Goal: Find specific page/section: Find specific page/section

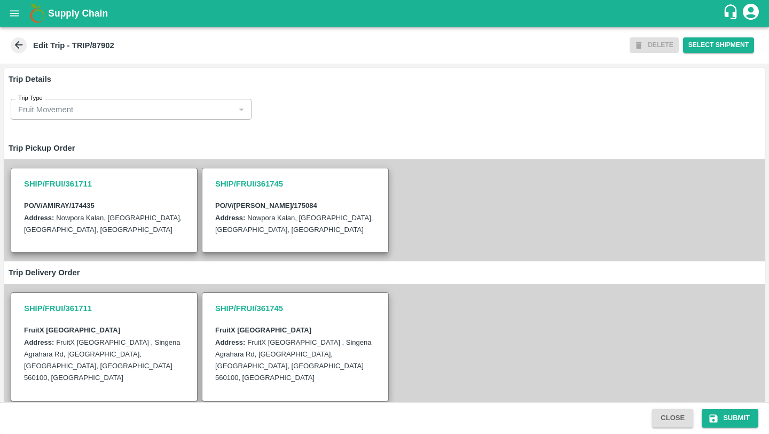
click at [110, 42] on b "Edit Trip - TRIP/87902" at bounding box center [73, 45] width 81 height 9
copy b "87902"
click at [21, 46] on icon at bounding box center [19, 45] width 12 height 12
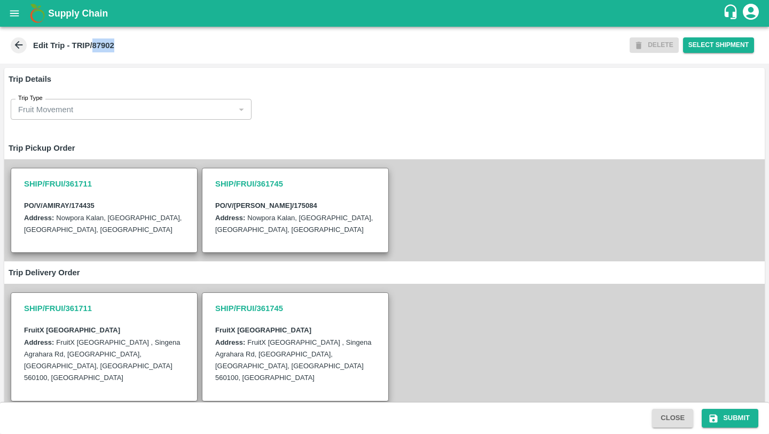
click at [14, 46] on icon at bounding box center [19, 45] width 12 height 12
click at [15, 2] on button "open drawer" at bounding box center [14, 13] width 25 height 25
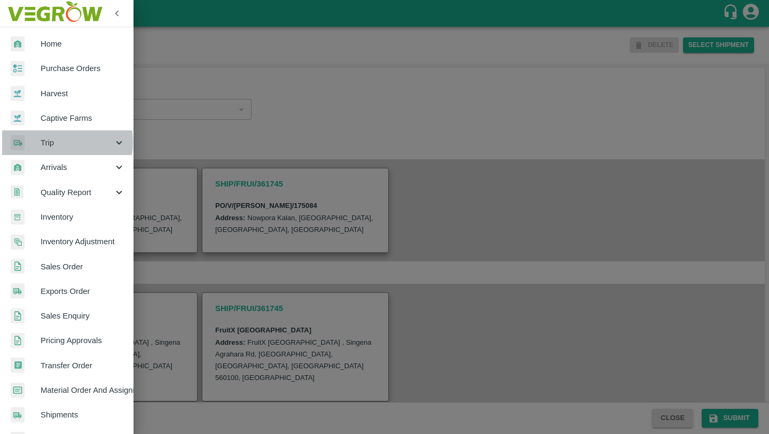
click at [49, 142] on span "Trip" at bounding box center [77, 143] width 73 height 12
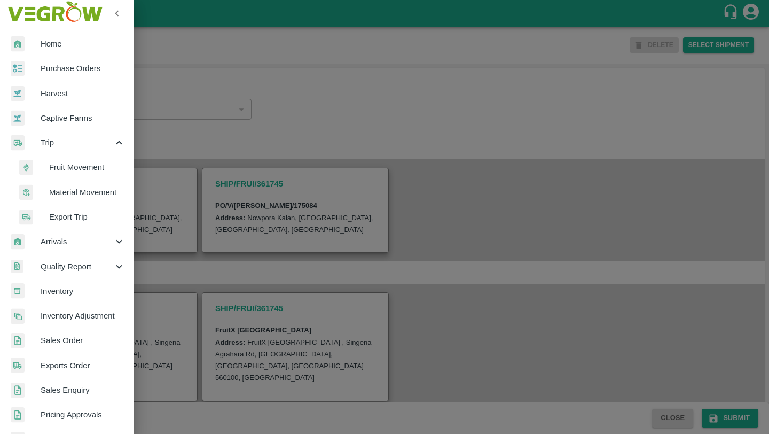
click at [81, 171] on span "Fruit Movement" at bounding box center [87, 167] width 76 height 12
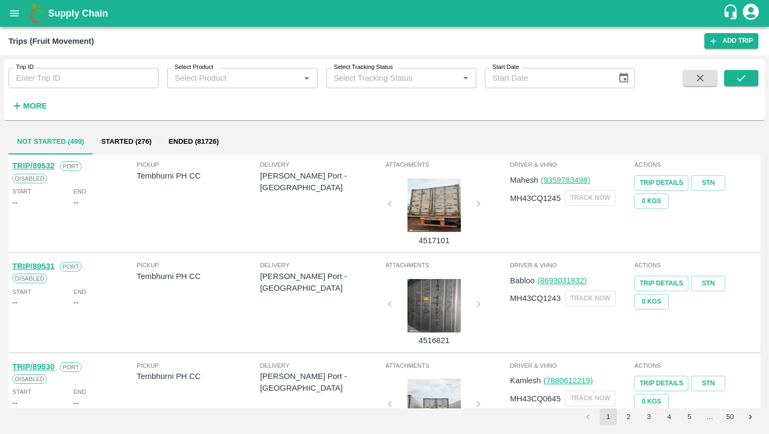
click at [107, 77] on input "Trip ID" at bounding box center [84, 78] width 150 height 20
paste input "87902"
type input "87902"
click at [735, 79] on icon "submit" at bounding box center [741, 78] width 12 height 12
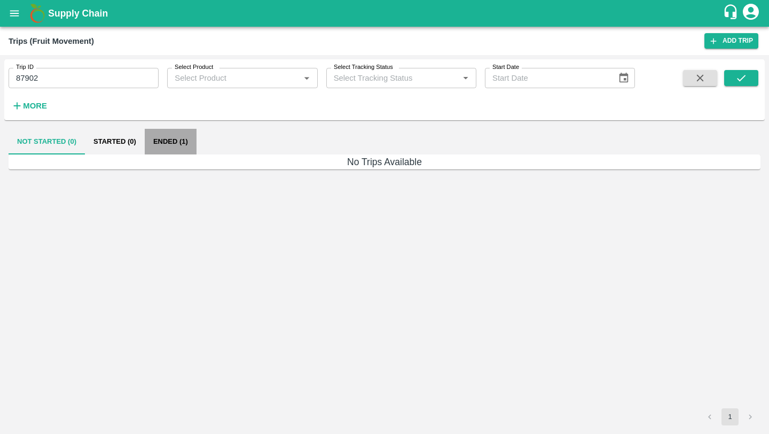
click at [170, 137] on button "Ended (1)" at bounding box center [171, 142] width 52 height 26
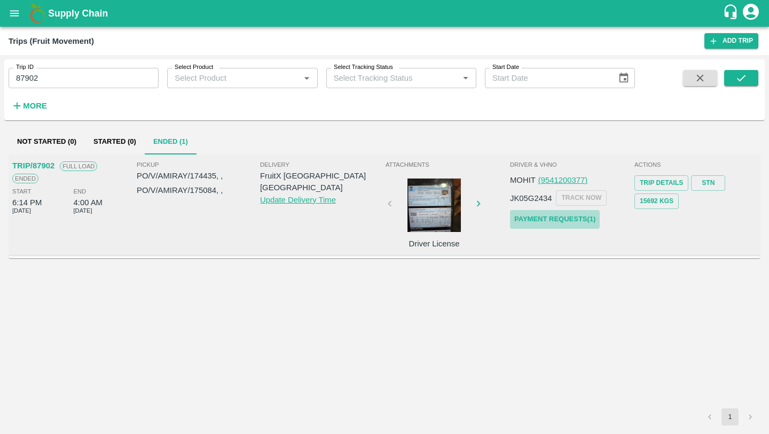
click at [557, 220] on link "Payment Requests( 1 )" at bounding box center [555, 219] width 90 height 19
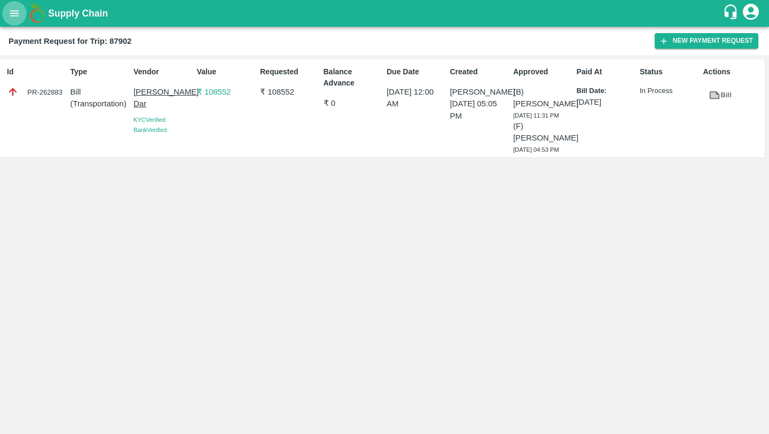
click at [15, 16] on icon "open drawer" at bounding box center [15, 13] width 12 height 12
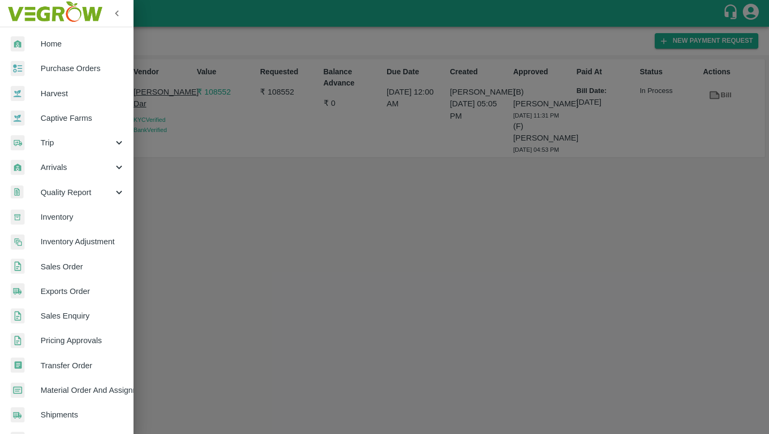
scroll to position [21, 0]
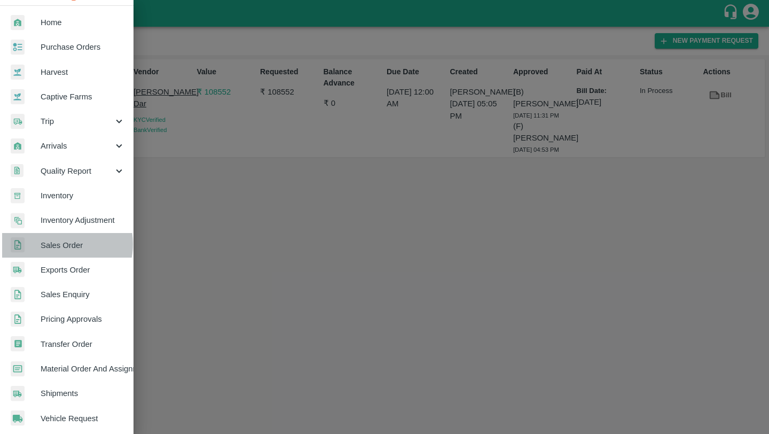
click at [58, 244] on span "Sales Order" at bounding box center [83, 245] width 84 height 12
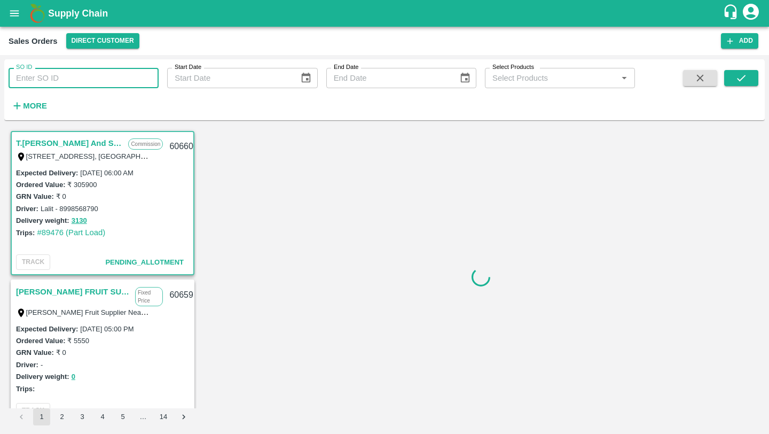
click at [114, 76] on input "SO ID" at bounding box center [84, 78] width 150 height 20
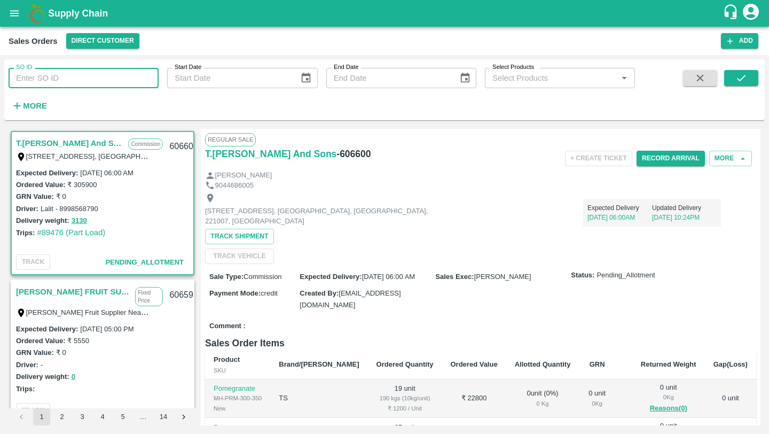
paste input "604461"
type input "604461"
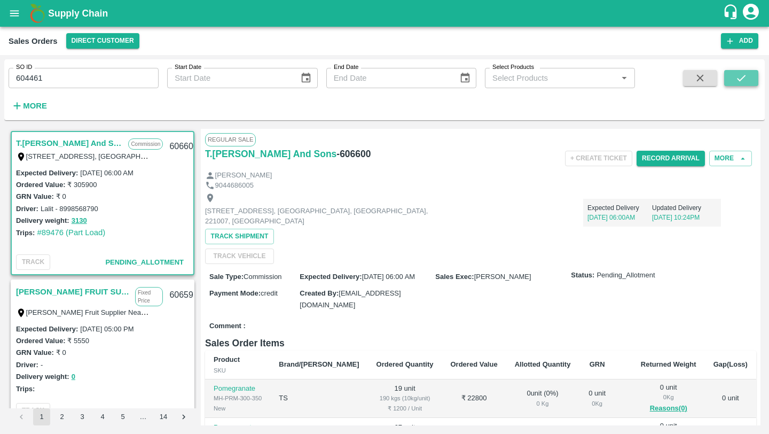
click at [743, 81] on icon "submit" at bounding box center [741, 78] width 12 height 12
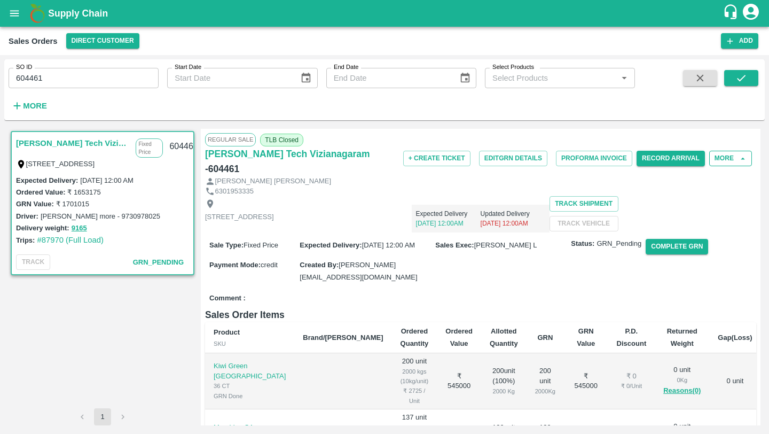
click at [735, 159] on button "More" at bounding box center [730, 158] width 43 height 15
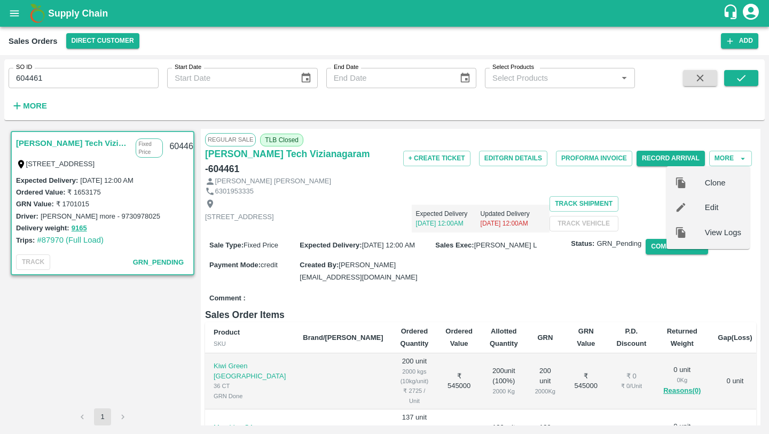
click at [549, 229] on div "Flat no :601 ,, Kosala apartment Opp krushi bhavan, Vizianagaram, ANDHRA PRADES…" at bounding box center [480, 214] width 551 height 36
